Goal: Task Accomplishment & Management: Manage account settings

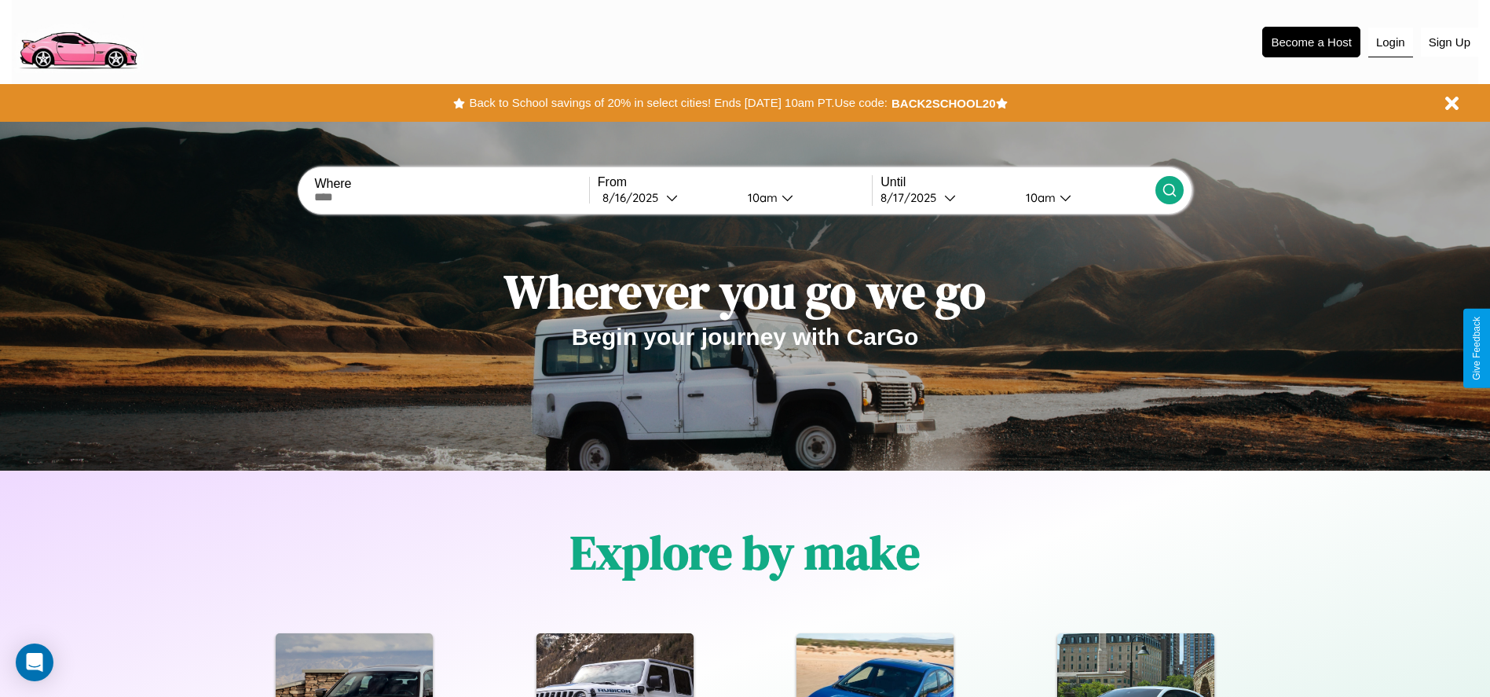
click at [1390, 42] on button "Login" at bounding box center [1390, 42] width 45 height 30
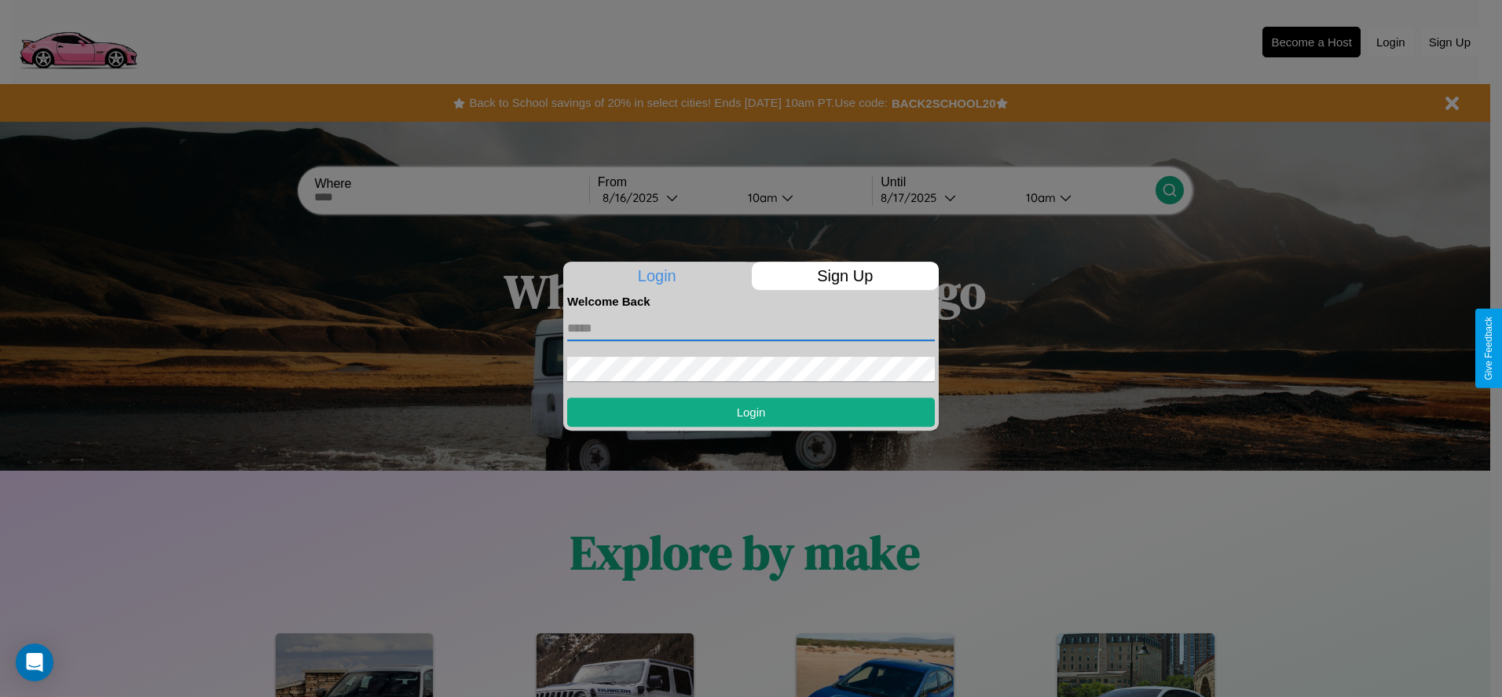
click at [751, 328] on input "text" at bounding box center [751, 328] width 368 height 25
type input "**********"
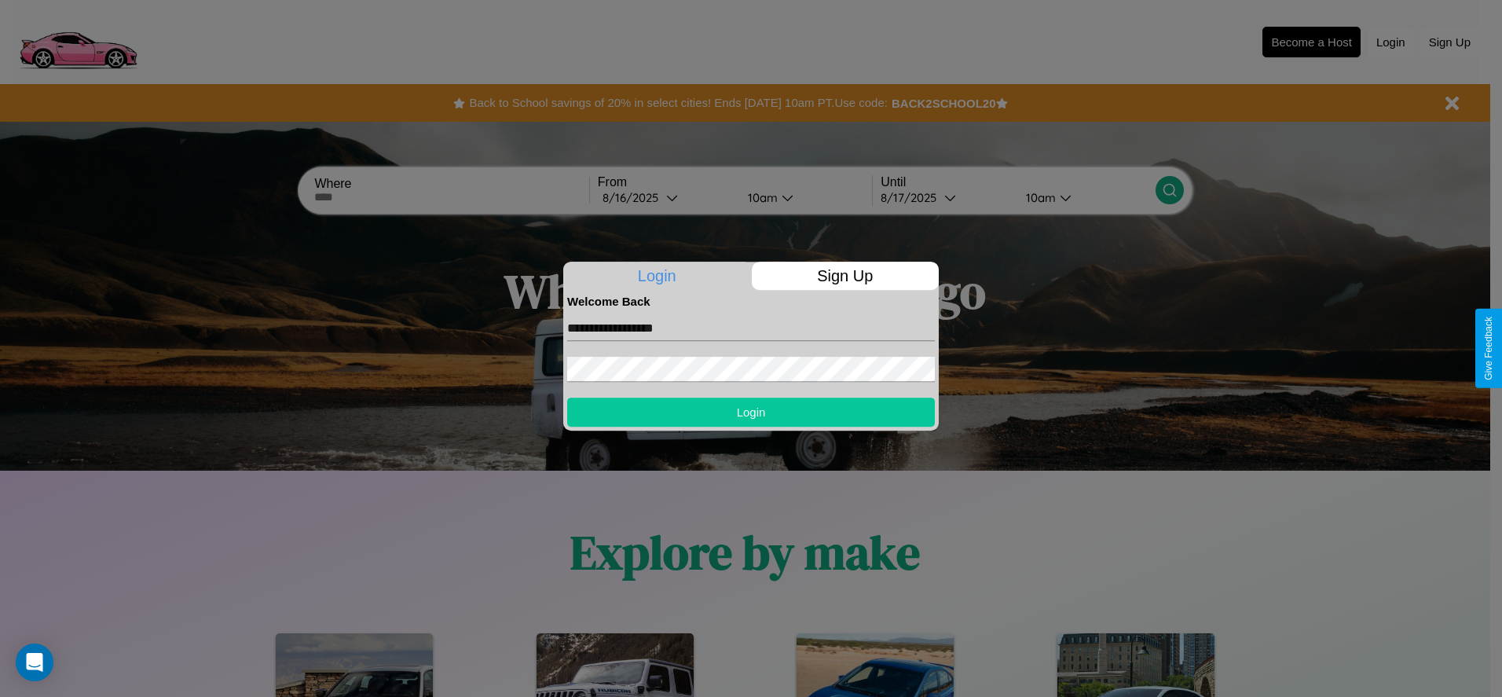
click at [751, 412] on button "Login" at bounding box center [751, 411] width 368 height 29
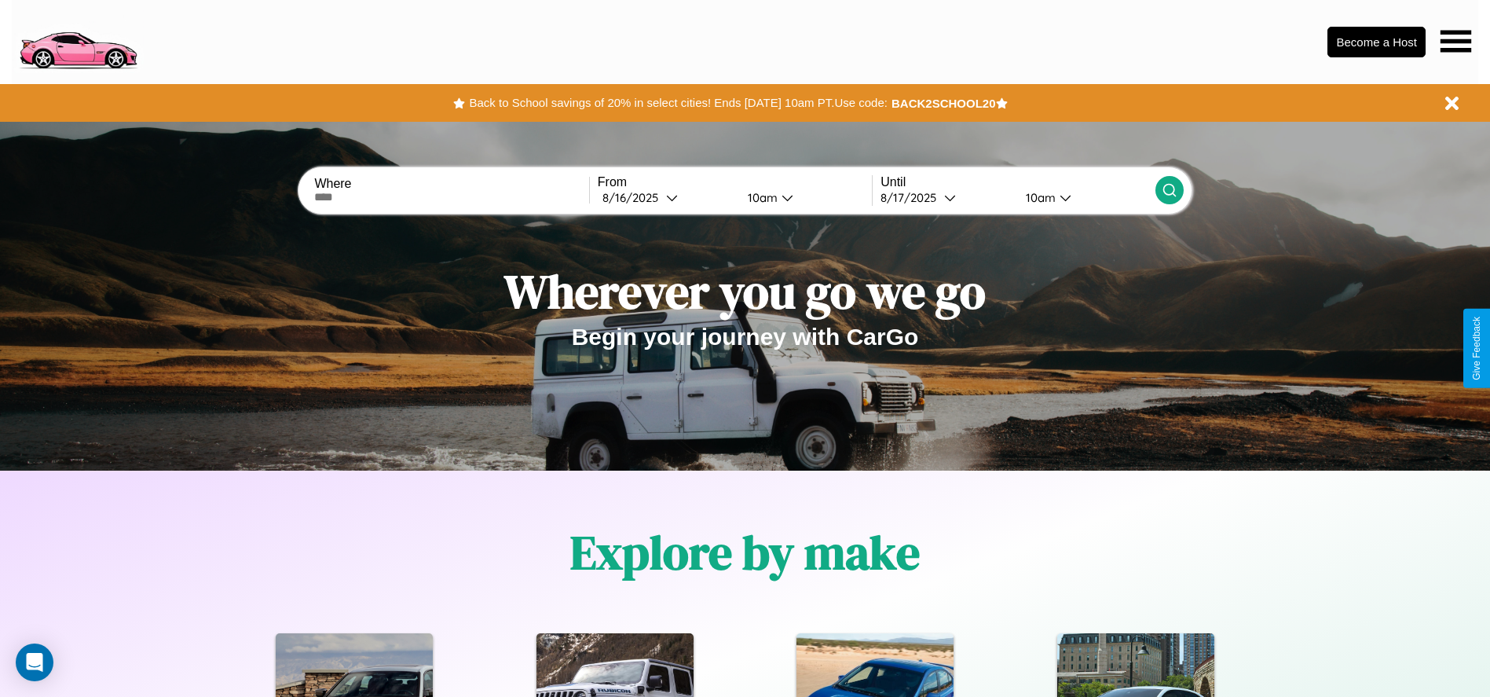
click at [1456, 41] on icon at bounding box center [1456, 41] width 31 height 22
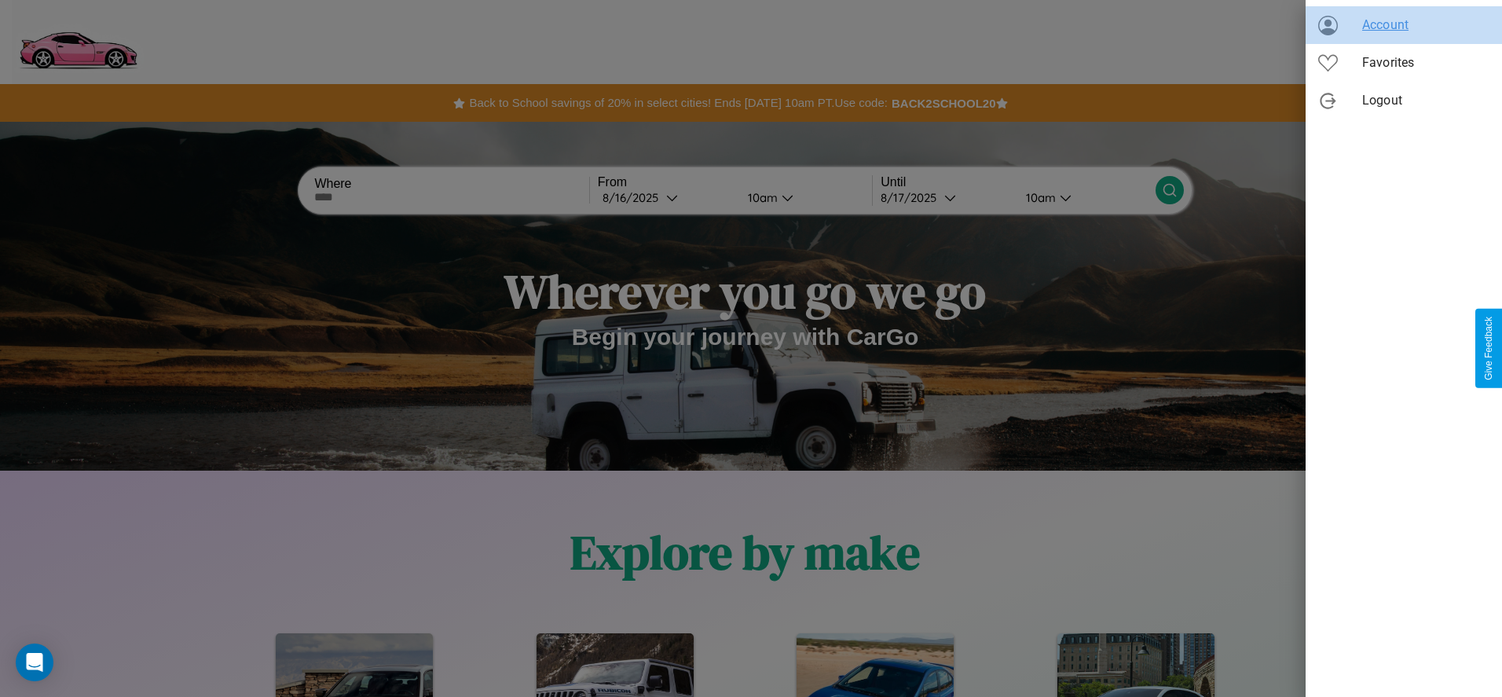
click at [1404, 25] on span "Account" at bounding box center [1425, 25] width 127 height 19
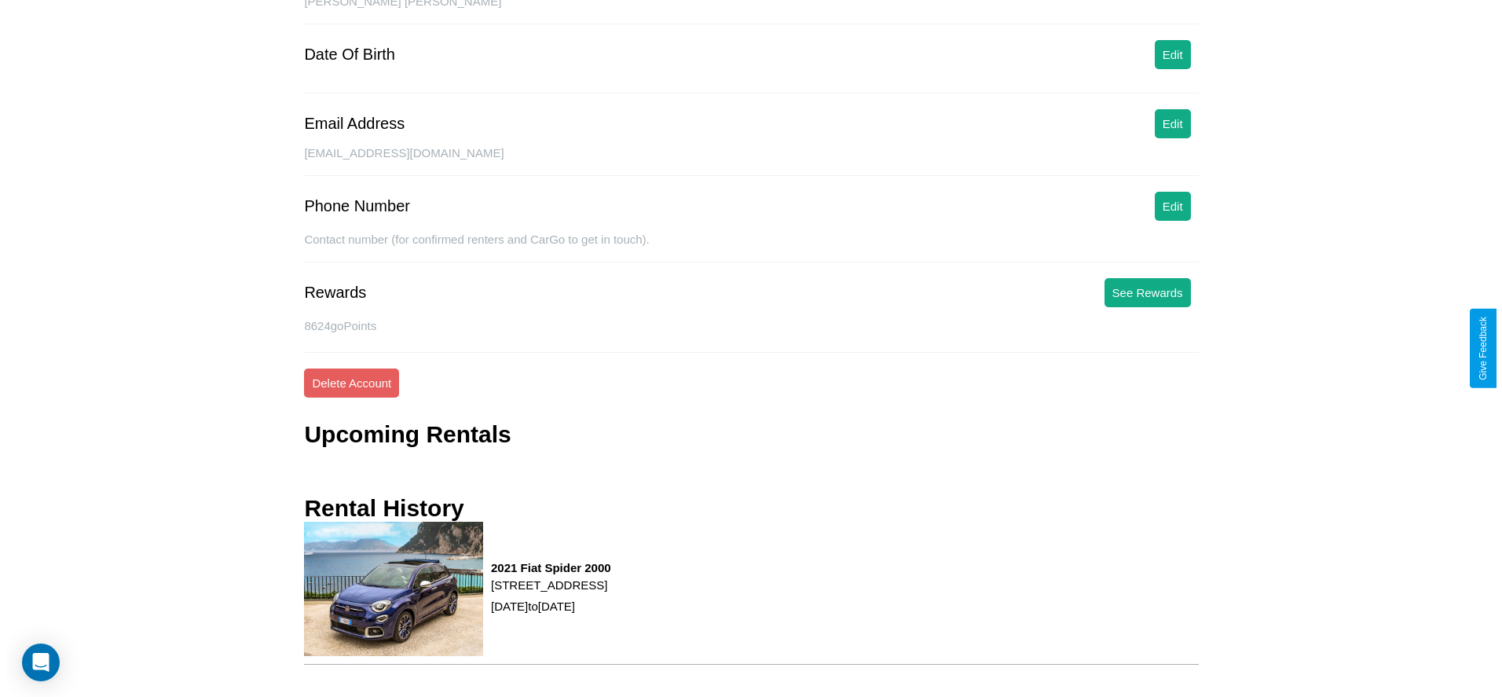
scroll to position [206, 0]
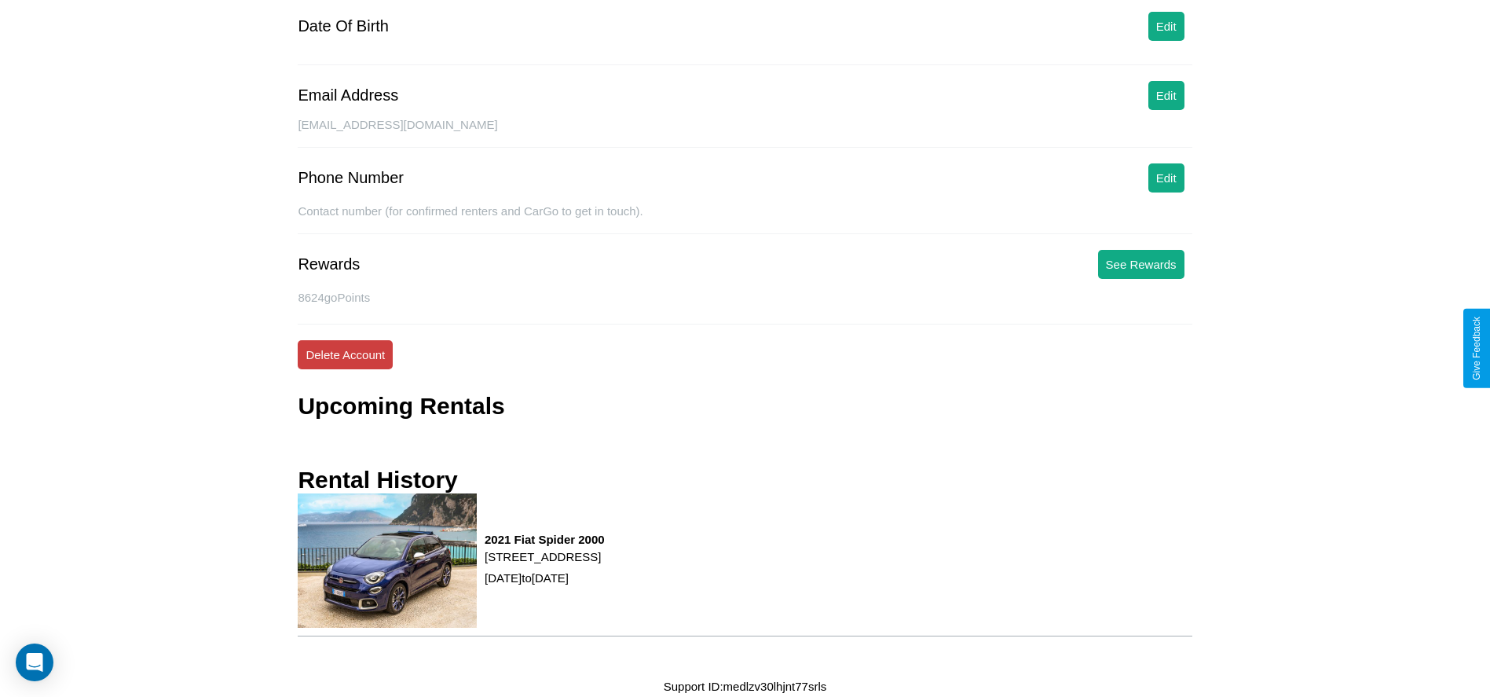
click at [345, 354] on button "Delete Account" at bounding box center [345, 354] width 95 height 29
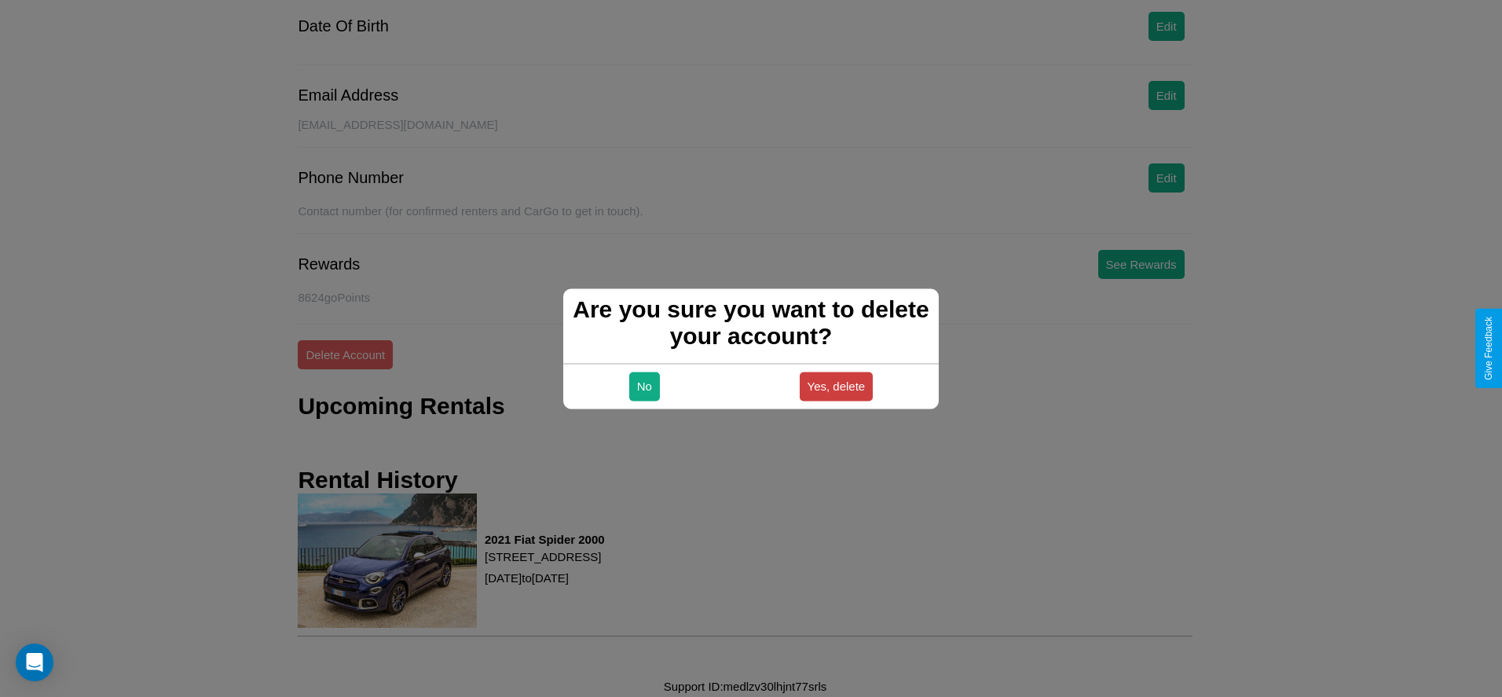
click at [836, 386] on button "Yes, delete" at bounding box center [837, 386] width 74 height 29
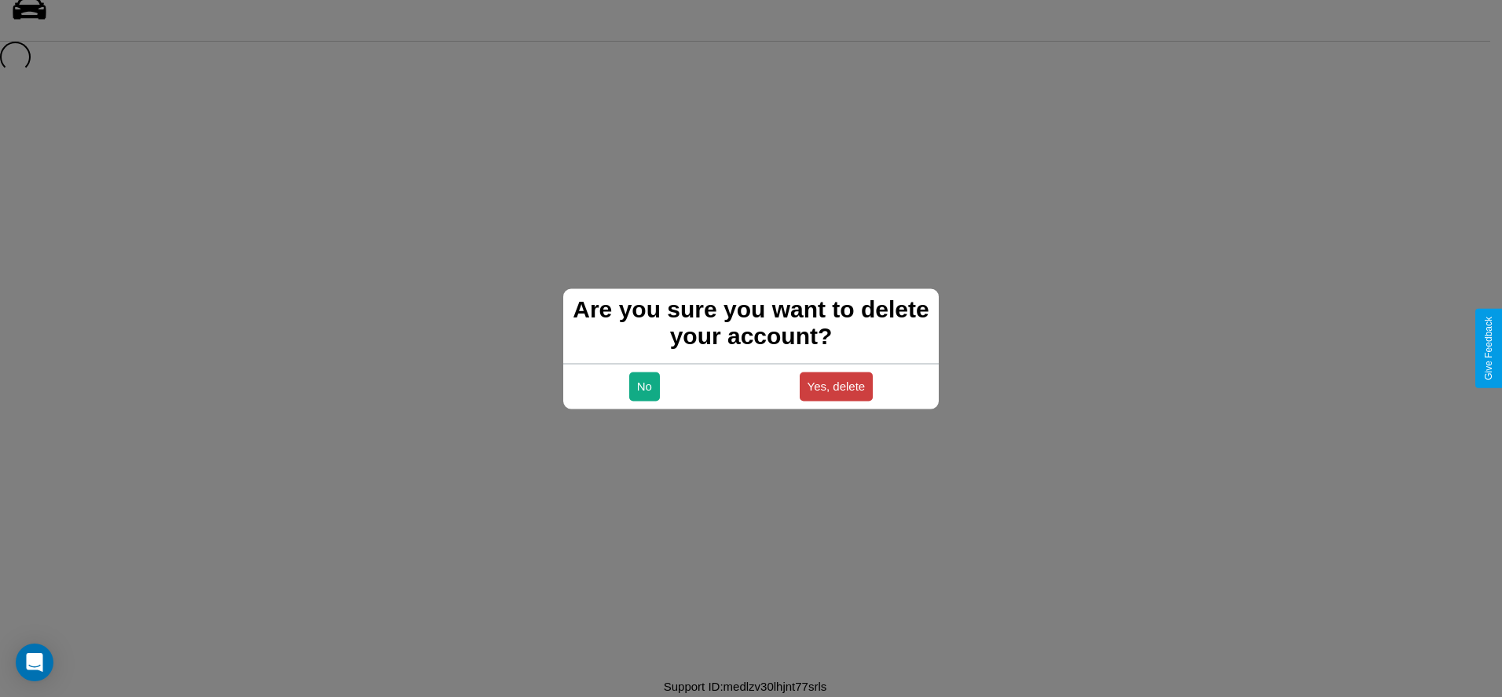
scroll to position [21, 0]
